Goal: Task Accomplishment & Management: Manage account settings

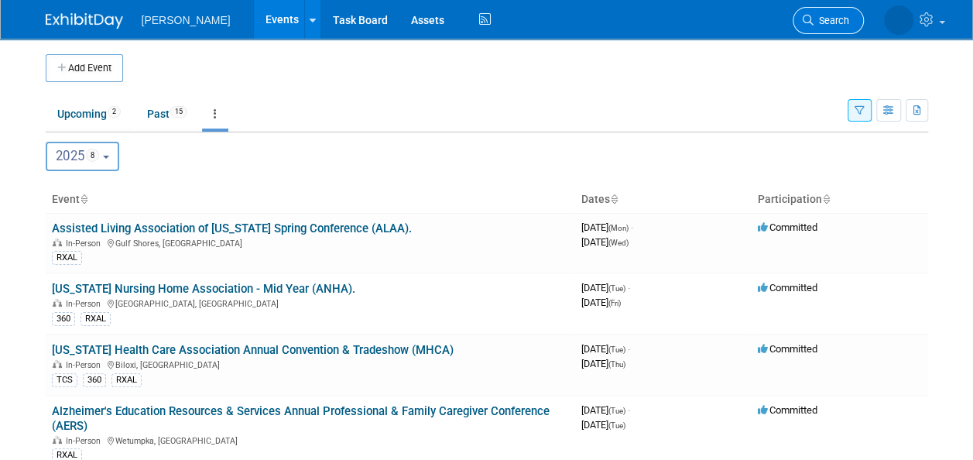
click at [829, 22] on span "Search" at bounding box center [831, 21] width 36 height 12
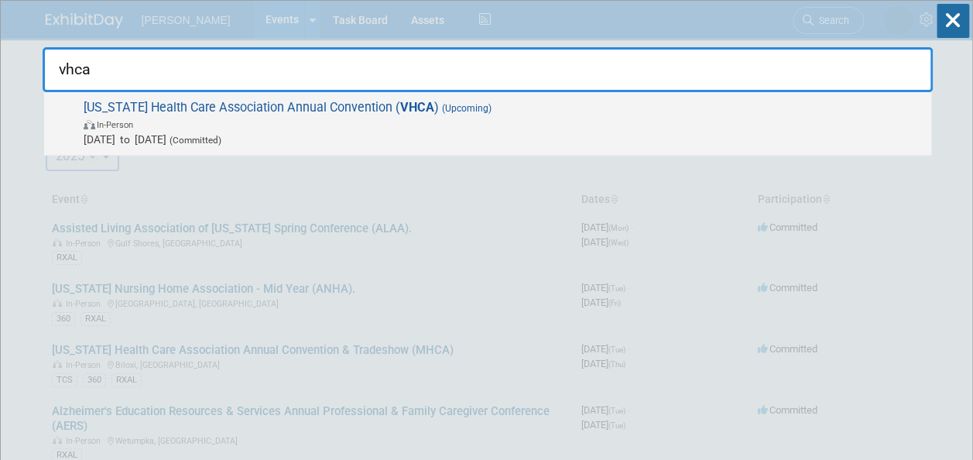
type input "vhca"
click at [603, 125] on span "In-Person" at bounding box center [503, 123] width 839 height 15
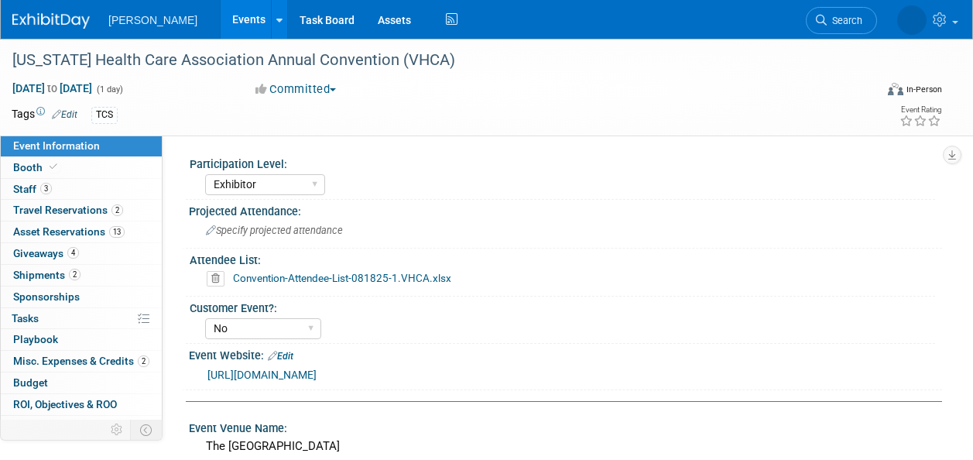
select select "Exhibitor"
select select "No"
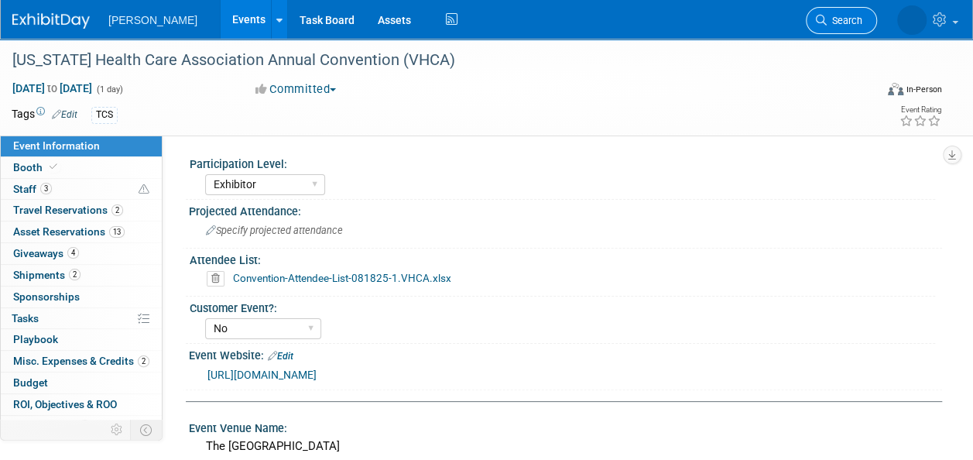
click at [846, 31] on link "Search" at bounding box center [840, 20] width 71 height 27
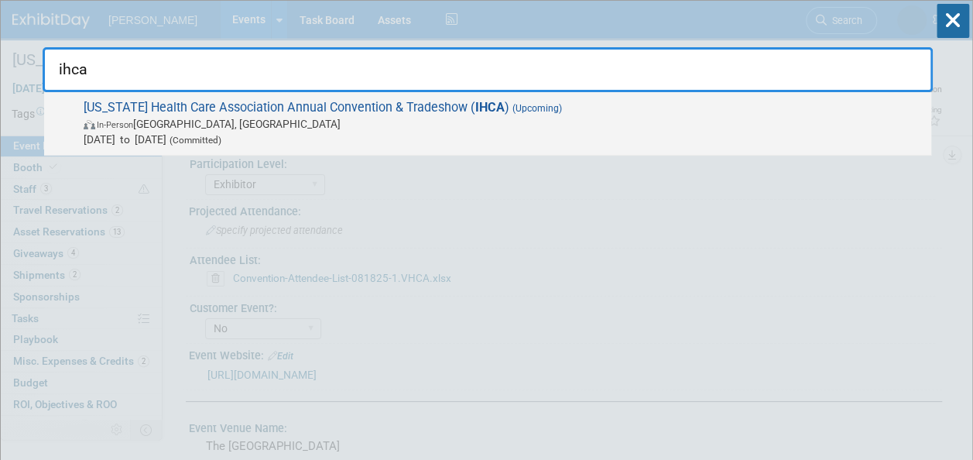
type input "ihca"
click at [678, 132] on span "Sep 22, 2025 to Sep 24, 2025 (Committed)" at bounding box center [503, 139] width 839 height 15
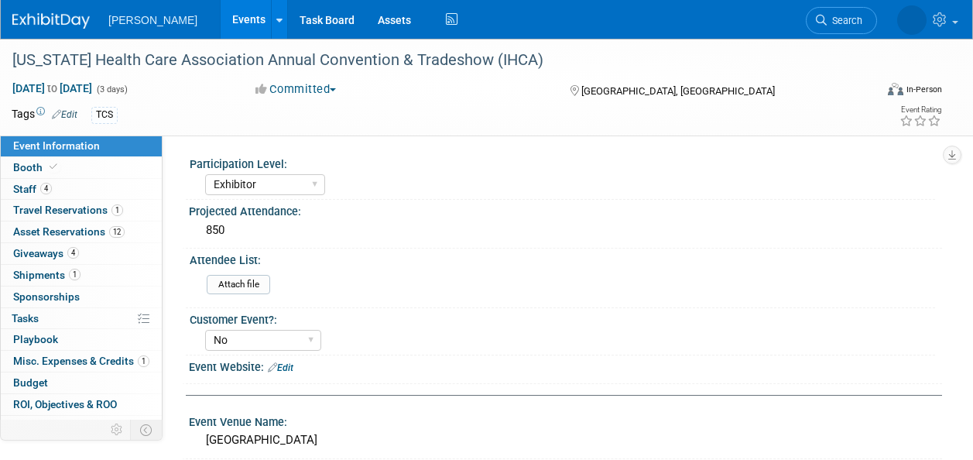
select select "Exhibitor"
select select "No"
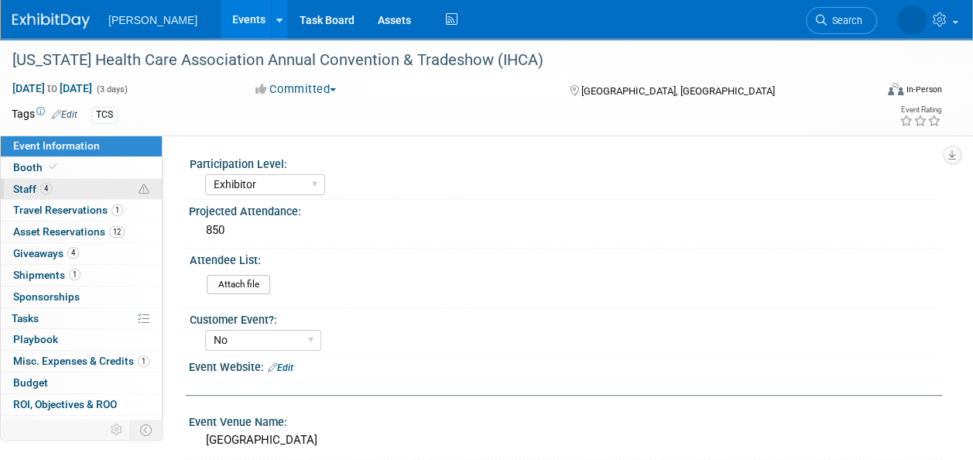
click at [58, 190] on link "4 Staff 4" at bounding box center [81, 189] width 161 height 21
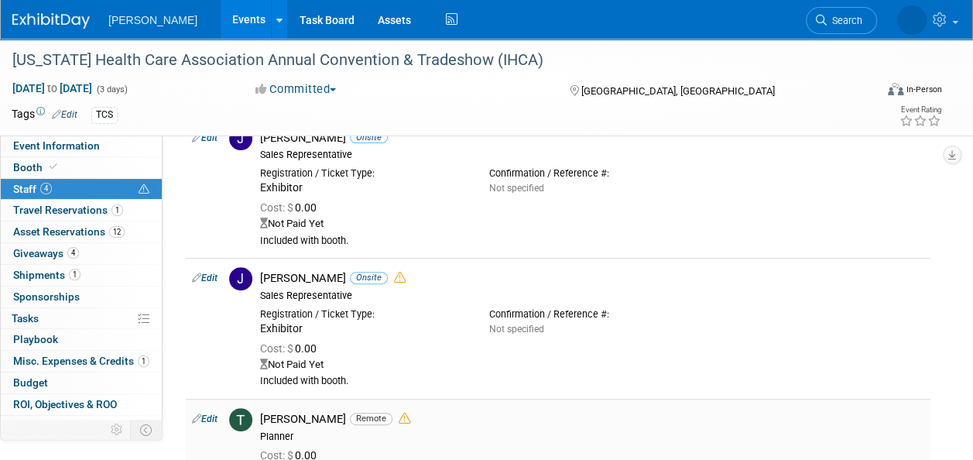
scroll to position [77, 0]
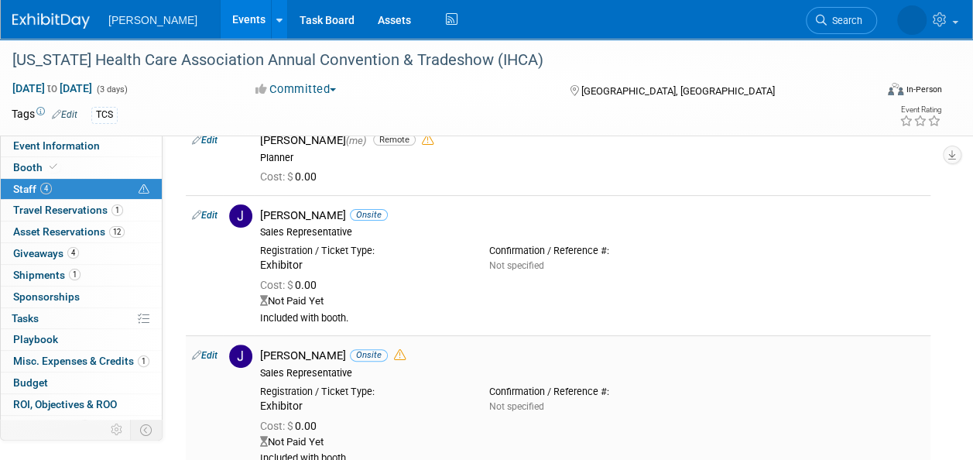
click at [401, 356] on icon at bounding box center [400, 355] width 12 height 12
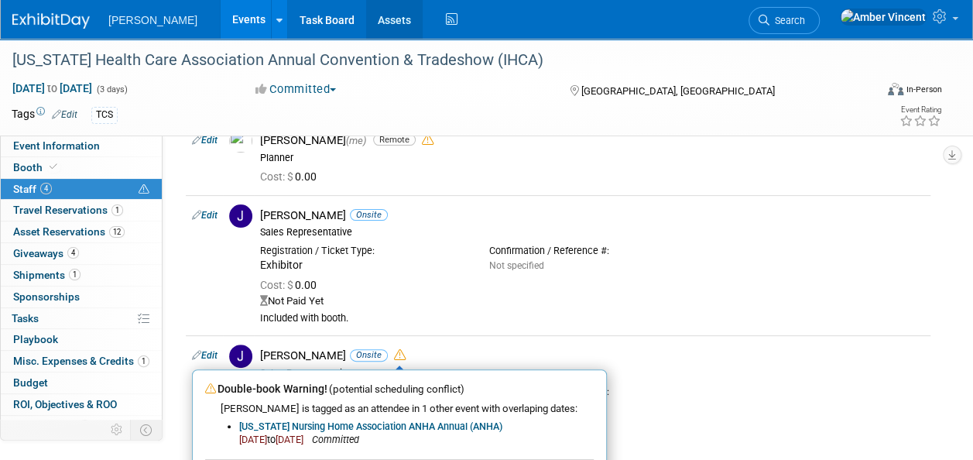
click at [366, 26] on link "Assets" at bounding box center [394, 19] width 56 height 39
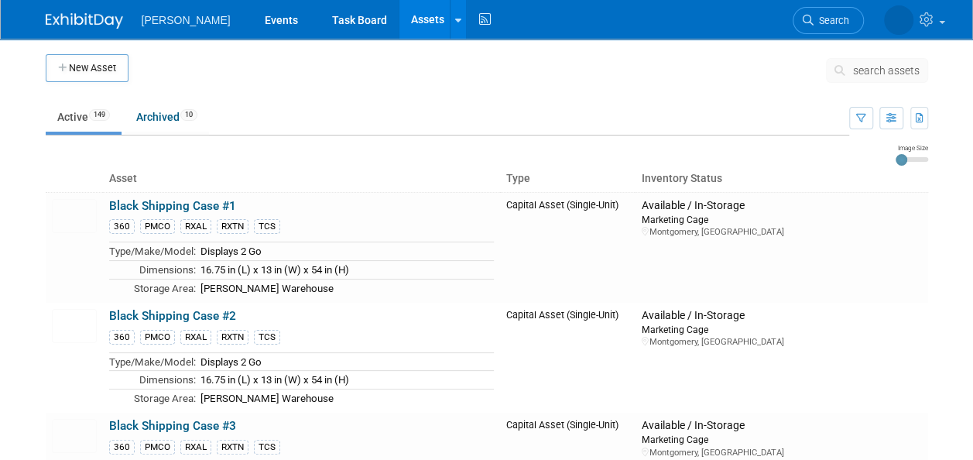
click at [864, 67] on span "search assets" at bounding box center [886, 70] width 67 height 12
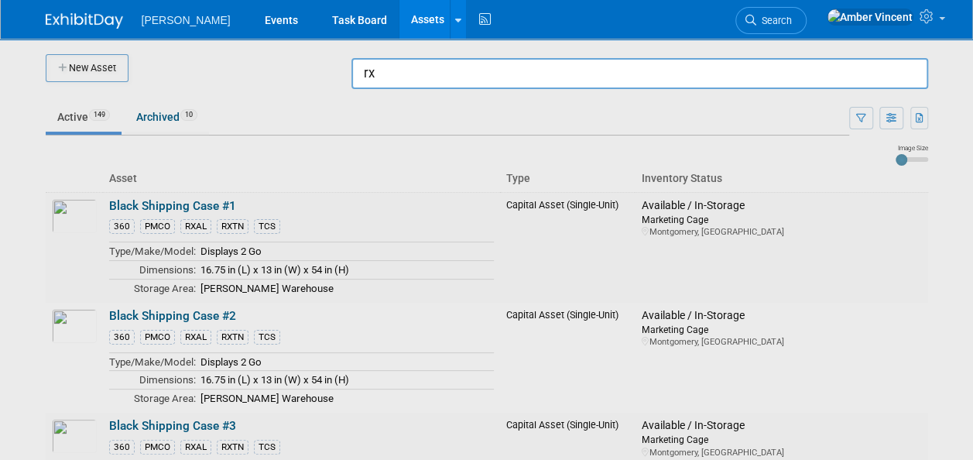
type input "r"
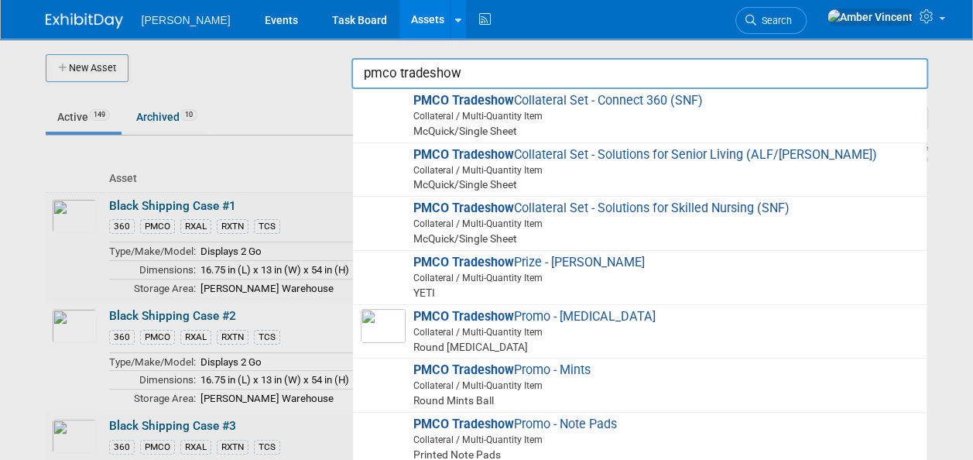
drag, startPoint x: 460, startPoint y: 71, endPoint x: 401, endPoint y: 60, distance: 60.7
click at [401, 60] on input "pmco tradeshow" at bounding box center [639, 73] width 576 height 31
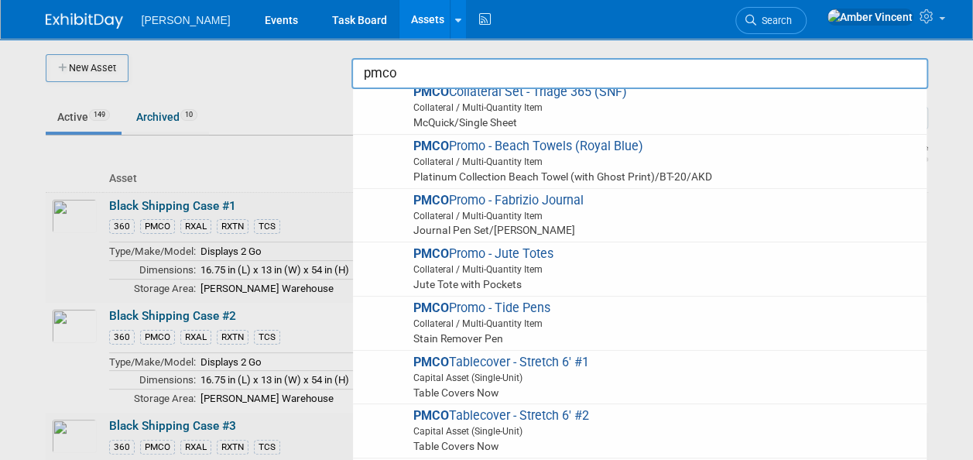
scroll to position [851, 0]
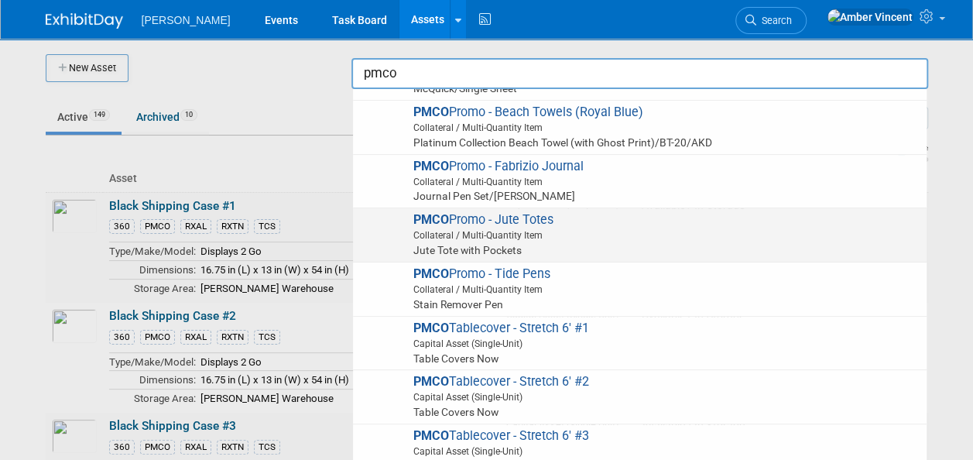
click at [524, 234] on span "Collateral / Multi-Quantity Item" at bounding box center [641, 235] width 553 height 14
type input "PMCO Promo - Jute Totes"
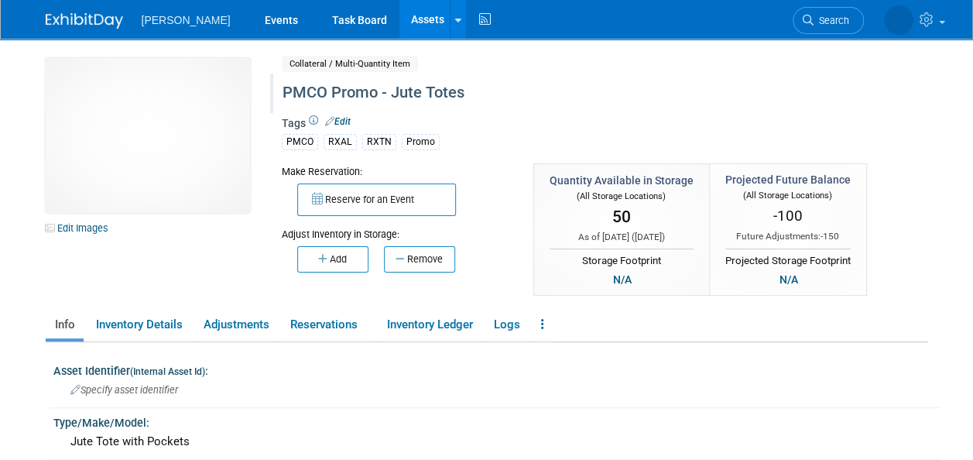
click at [333, 93] on div "PMCO Promo - Jute Totes" at bounding box center [569, 93] width 585 height 28
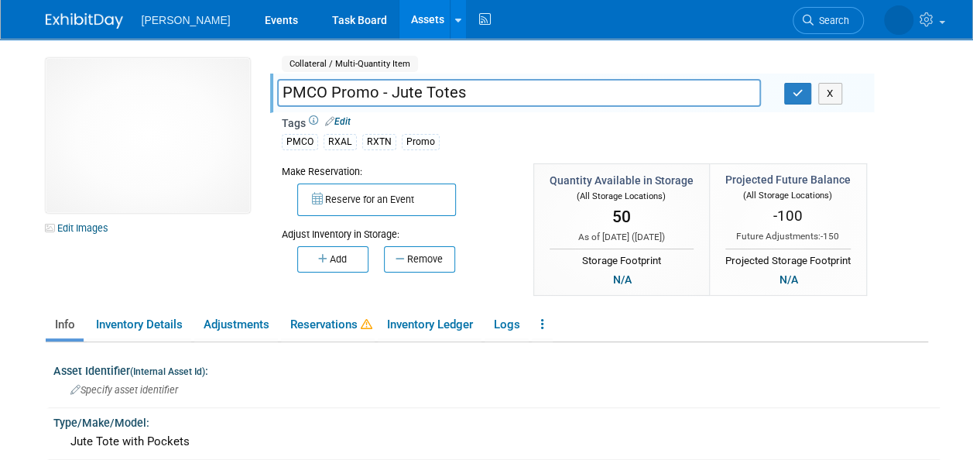
click at [333, 92] on input "PMCO Promo - Jute Totes" at bounding box center [519, 92] width 484 height 27
type input "PMCO Tradeshow Promo - Jute Totes"
click at [789, 101] on button "button" at bounding box center [798, 94] width 28 height 22
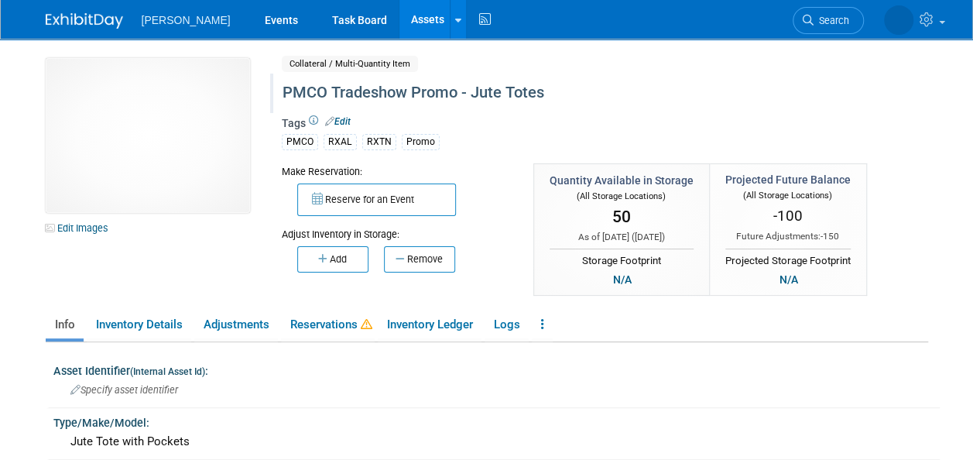
click at [399, 25] on link "Assets" at bounding box center [427, 19] width 56 height 39
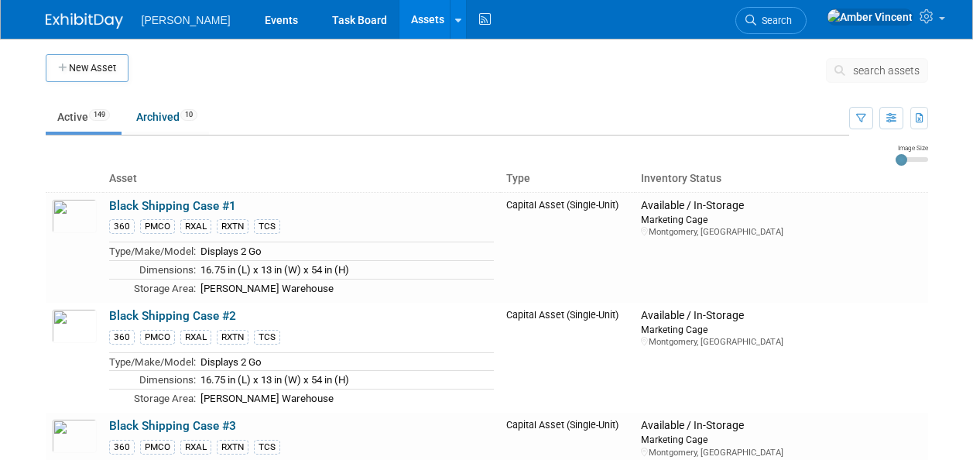
click at [860, 74] on span "search assets" at bounding box center [886, 70] width 67 height 12
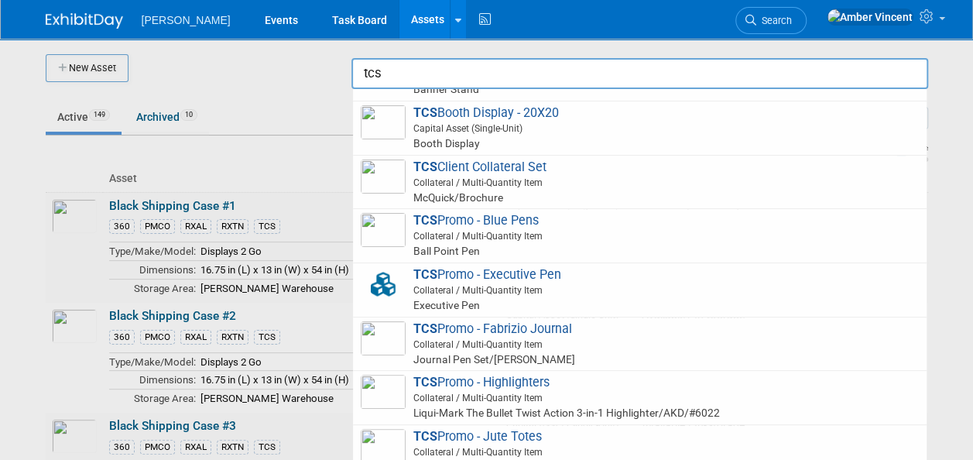
scroll to position [387, 0]
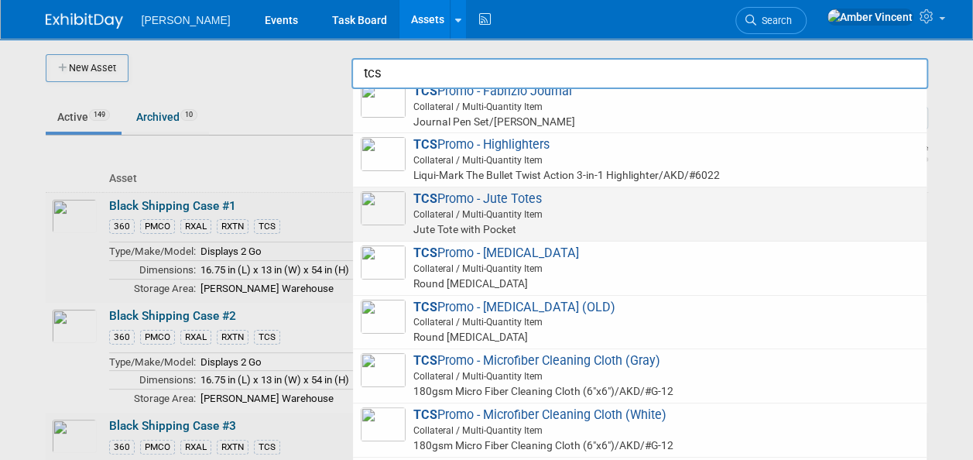
click at [466, 217] on span "Collateral / Multi-Quantity Item" at bounding box center [641, 214] width 553 height 14
type input "TCS Promo - Jute Totes"
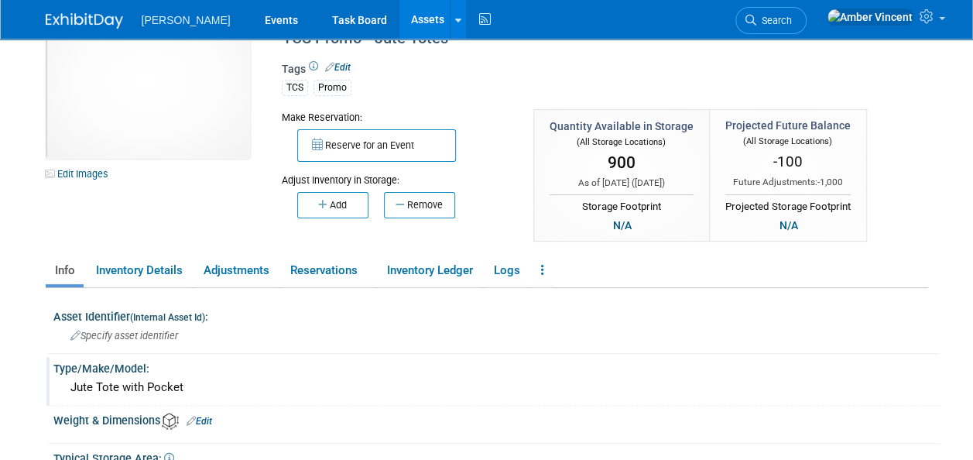
scroll to position [77, 0]
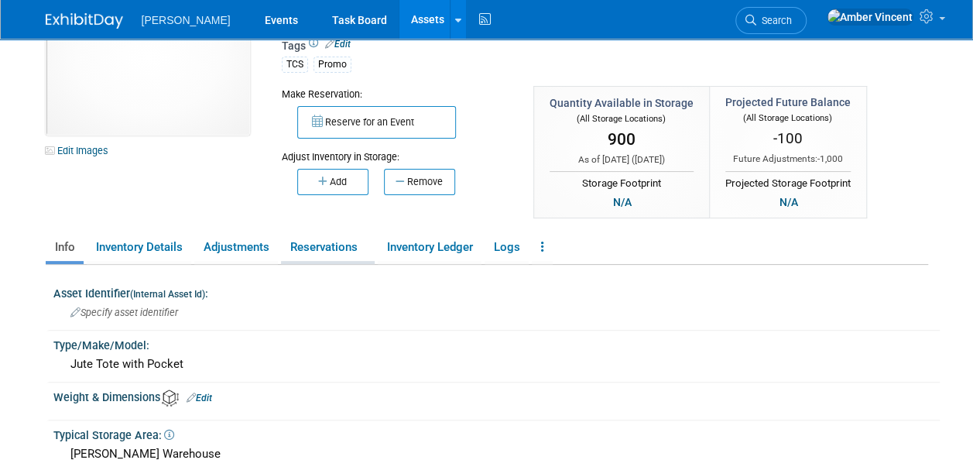
click at [320, 242] on link "Reservations" at bounding box center [328, 247] width 94 height 27
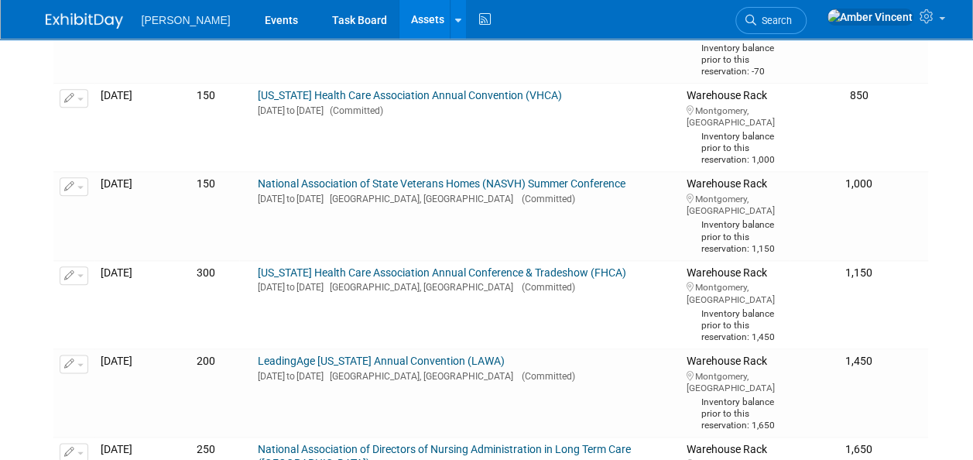
scroll to position [774, 0]
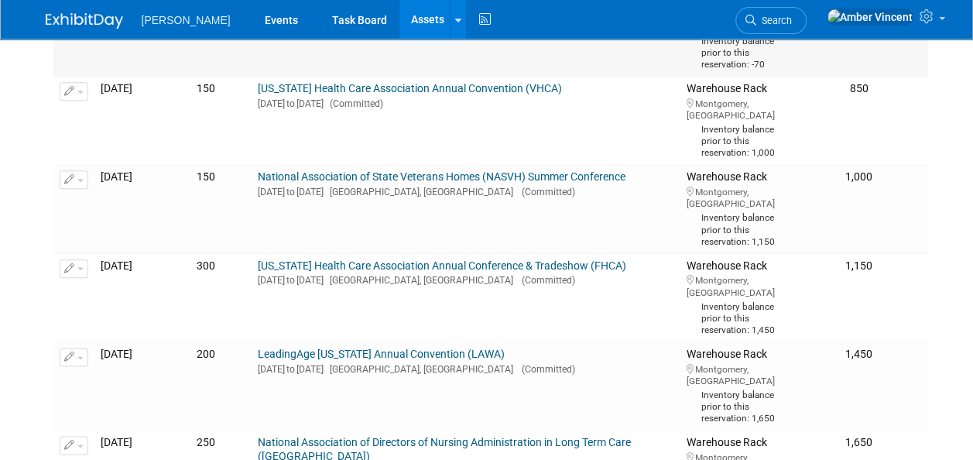
click at [79, 12] on button "button" at bounding box center [74, 3] width 29 height 19
click at [118, 39] on button "Change Reservation" at bounding box center [133, 28] width 131 height 21
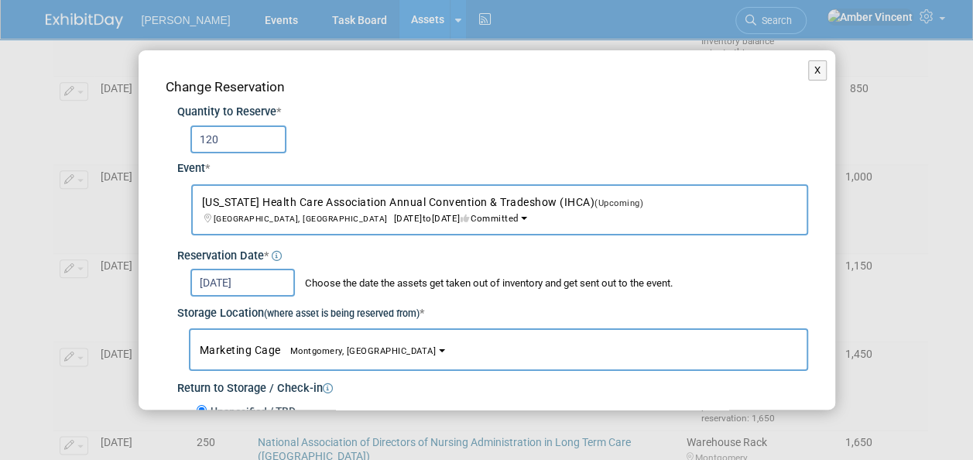
click at [266, 357] on button "Marketing Cage Montgomery, AL" at bounding box center [498, 349] width 619 height 43
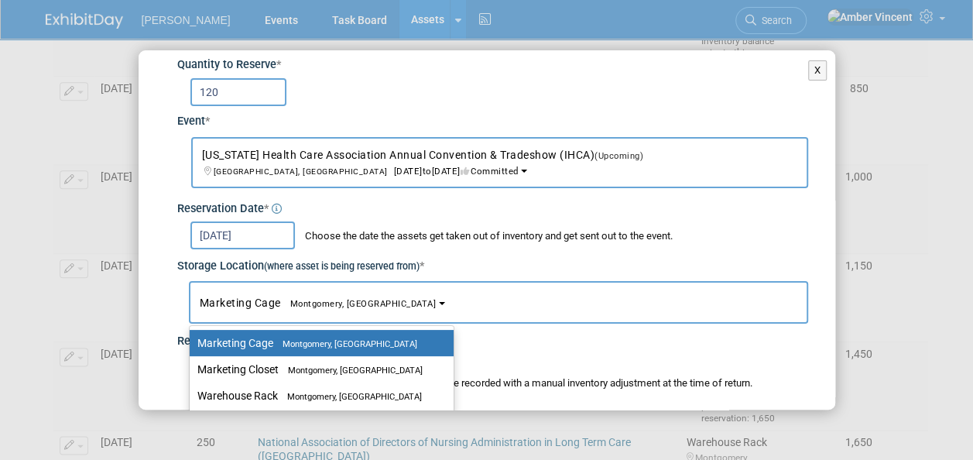
scroll to position [77, 0]
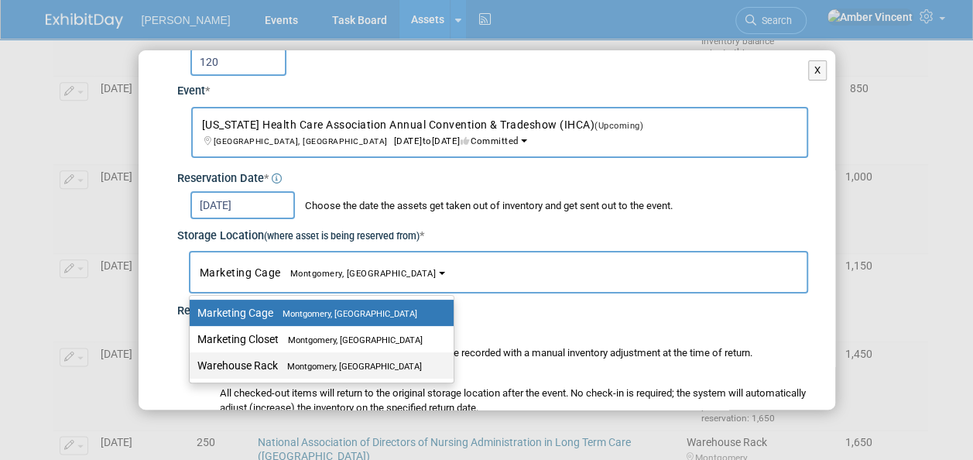
click at [272, 368] on label "Warehouse Rack Montgomery, AL" at bounding box center [317, 365] width 241 height 20
click at [192, 368] on input "Warehouse Rack Montgomery, AL" at bounding box center [187, 366] width 10 height 10
select select "11223946"
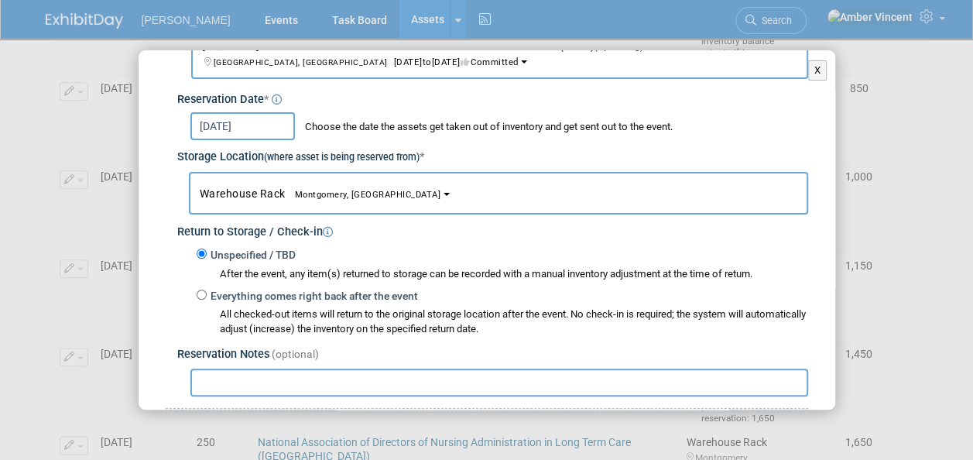
scroll to position [303, 0]
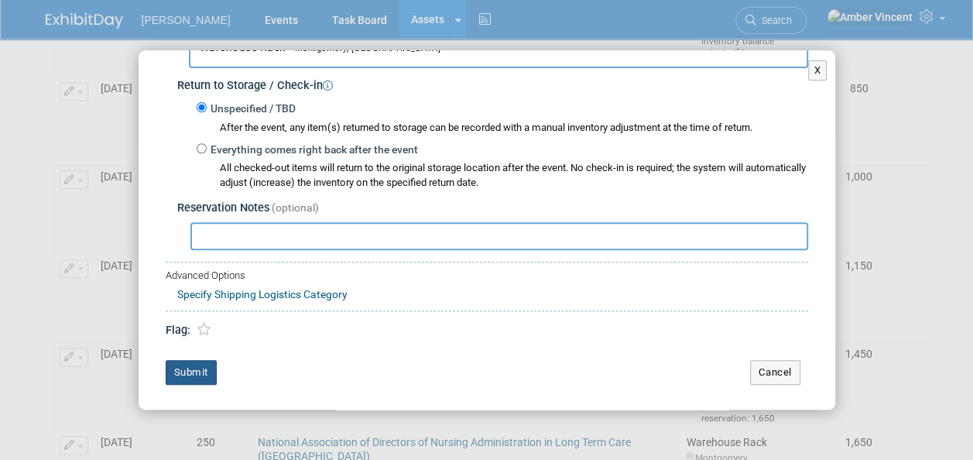
click at [195, 368] on button "Submit" at bounding box center [191, 372] width 51 height 25
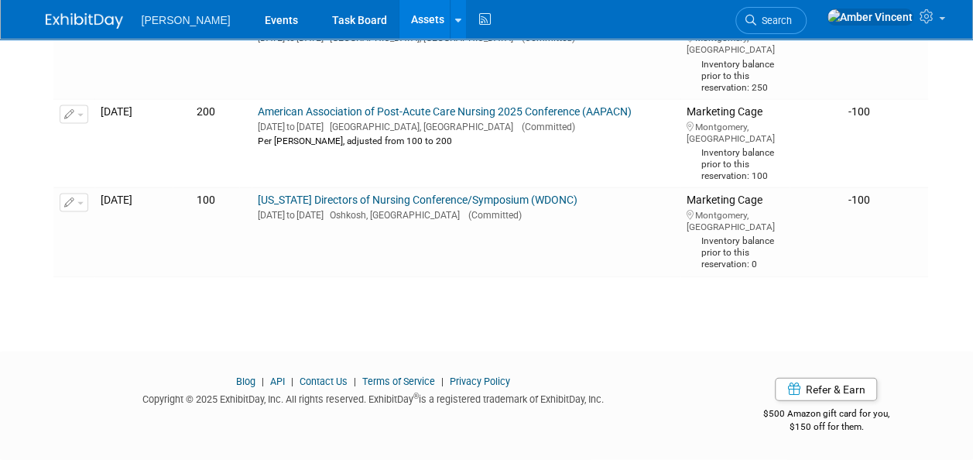
scroll to position [2015, 0]
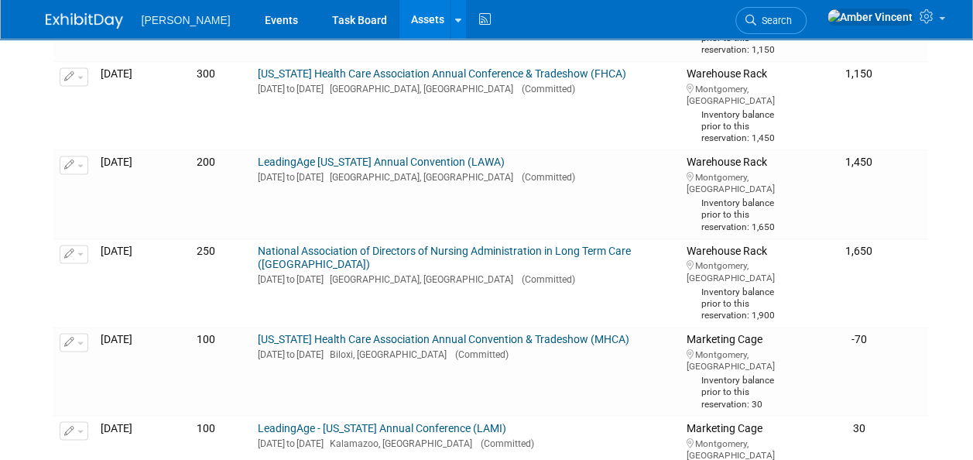
scroll to position [1083, 0]
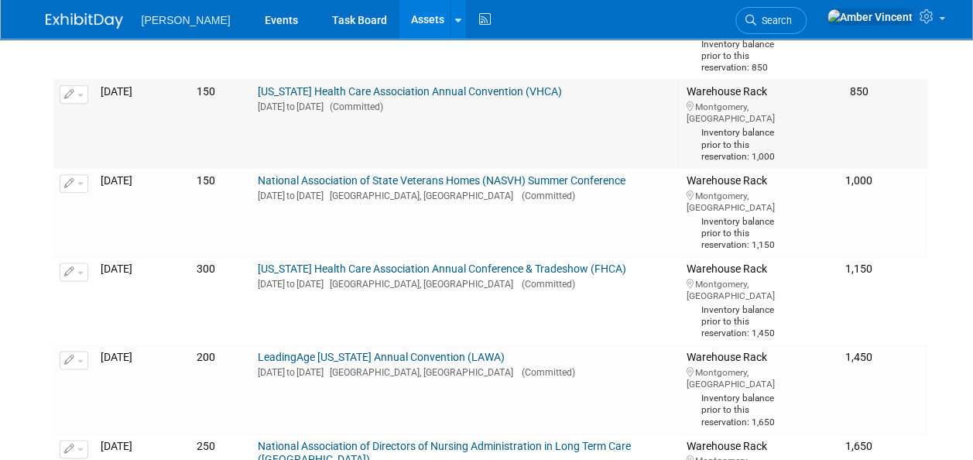
scroll to position [851, 0]
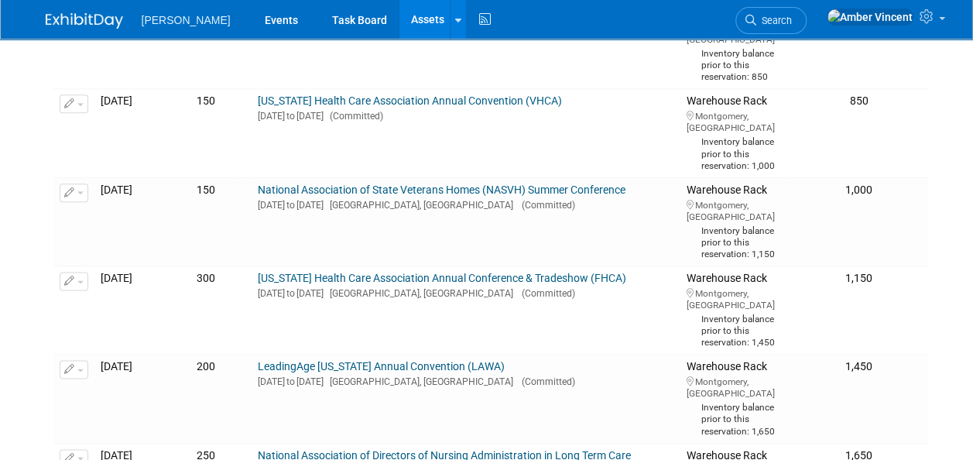
drag, startPoint x: 387, startPoint y: 292, endPoint x: 401, endPoint y: 280, distance: 18.6
